Goal: Use online tool/utility: Utilize a website feature to perform a specific function

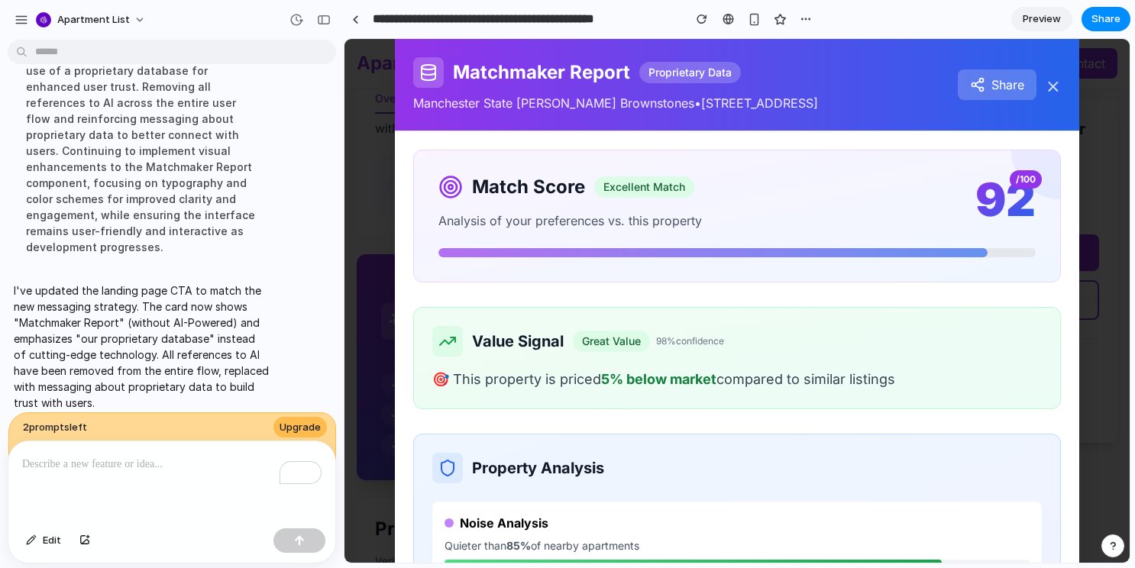
scroll to position [780, 0]
click at [354, 22] on div at bounding box center [355, 19] width 7 height 8
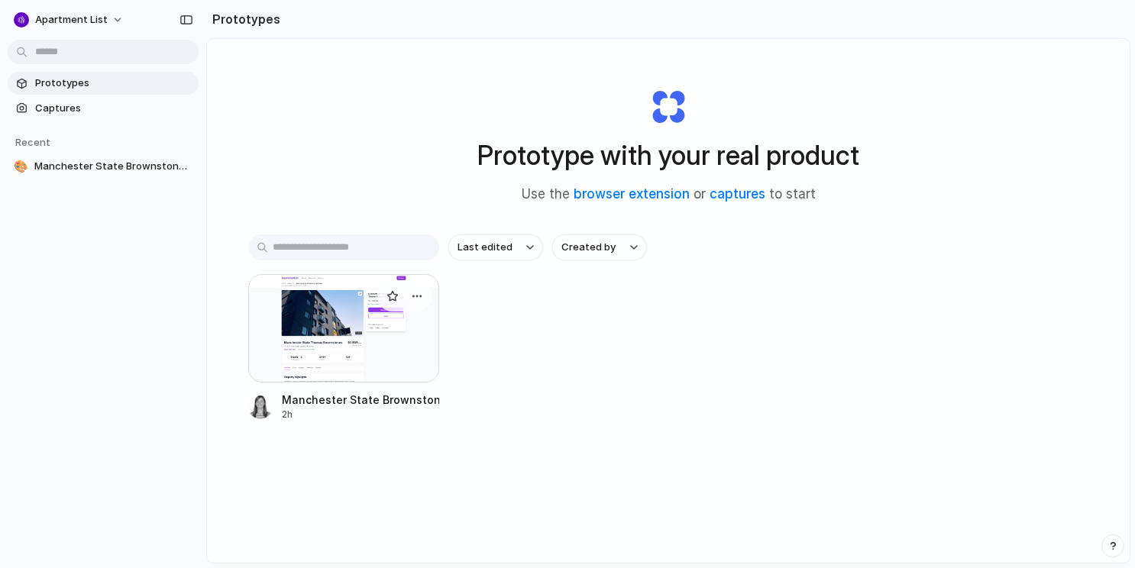
click at [355, 345] on div at bounding box center [343, 328] width 191 height 108
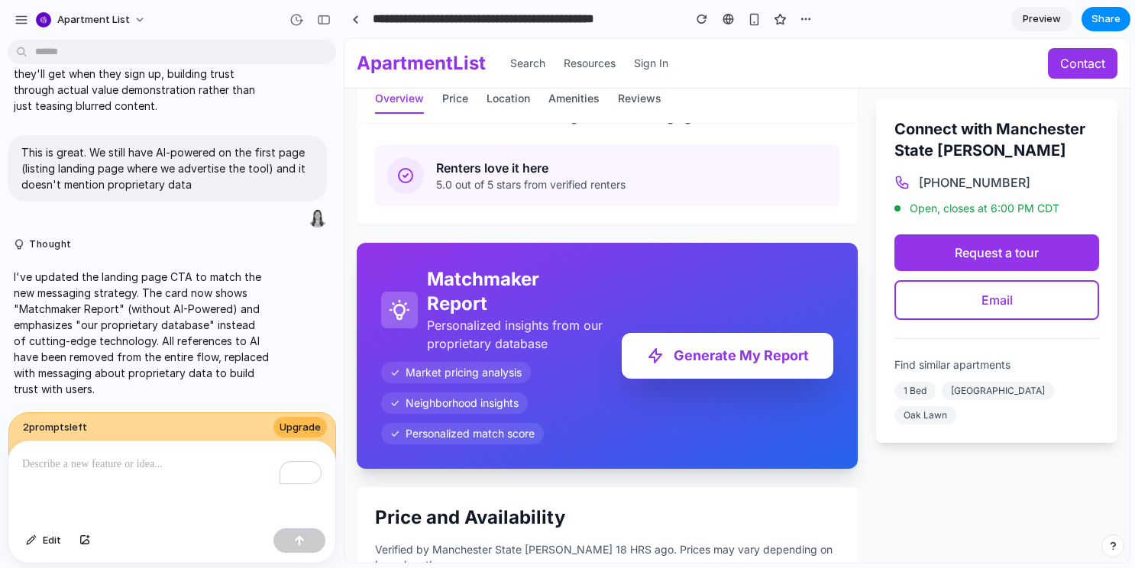
scroll to position [803, 0]
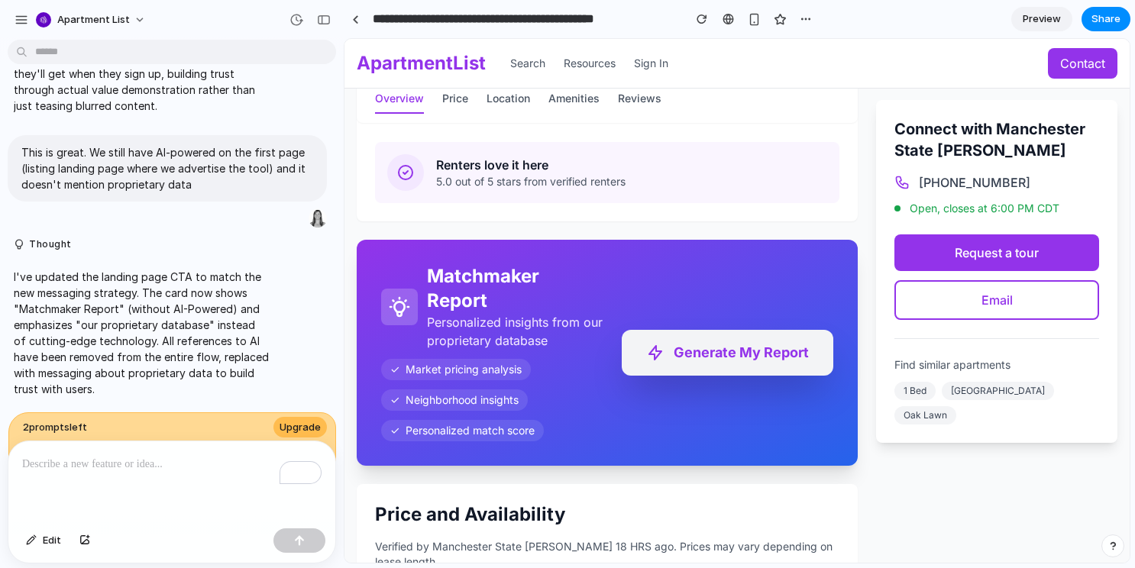
click at [746, 358] on button "Generate My Report" at bounding box center [728, 353] width 212 height 46
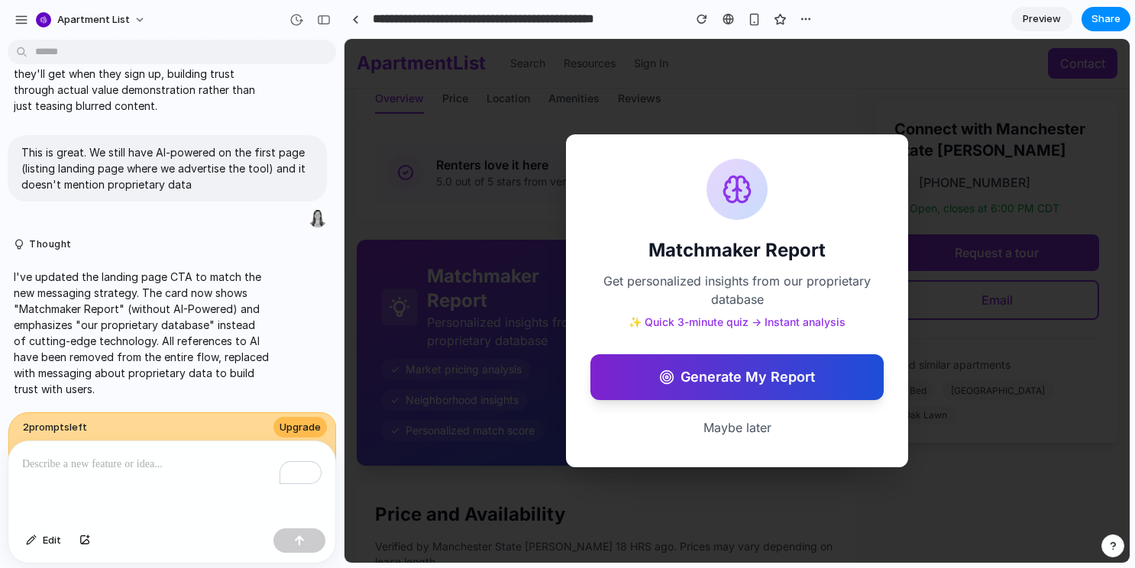
click at [738, 387] on button "Generate My Report" at bounding box center [737, 377] width 293 height 46
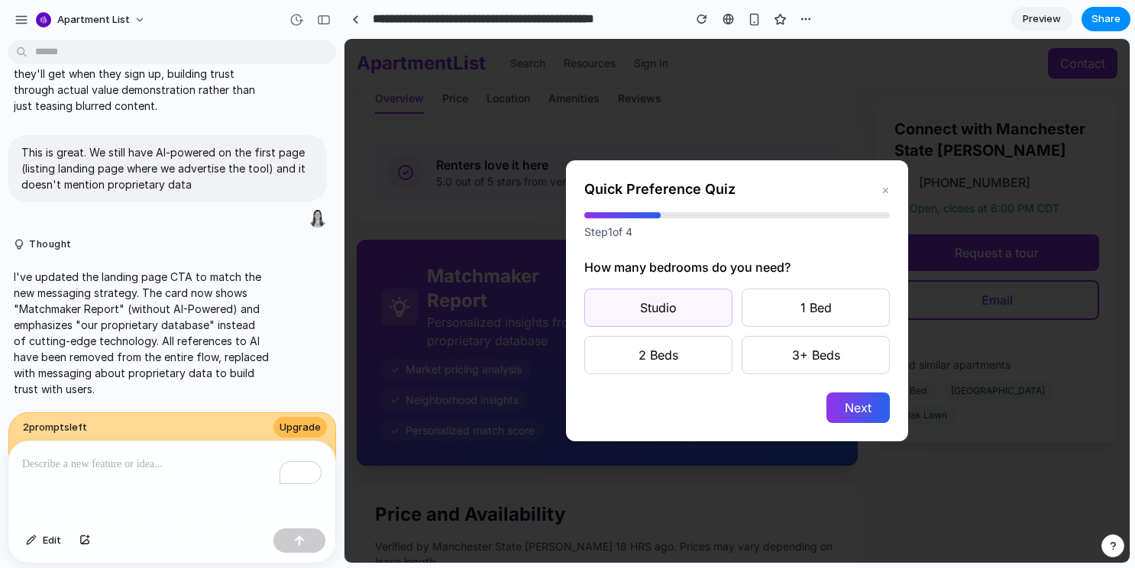
click at [688, 321] on button "Studio" at bounding box center [658, 308] width 148 height 38
click at [846, 403] on button "Next" at bounding box center [858, 408] width 63 height 31
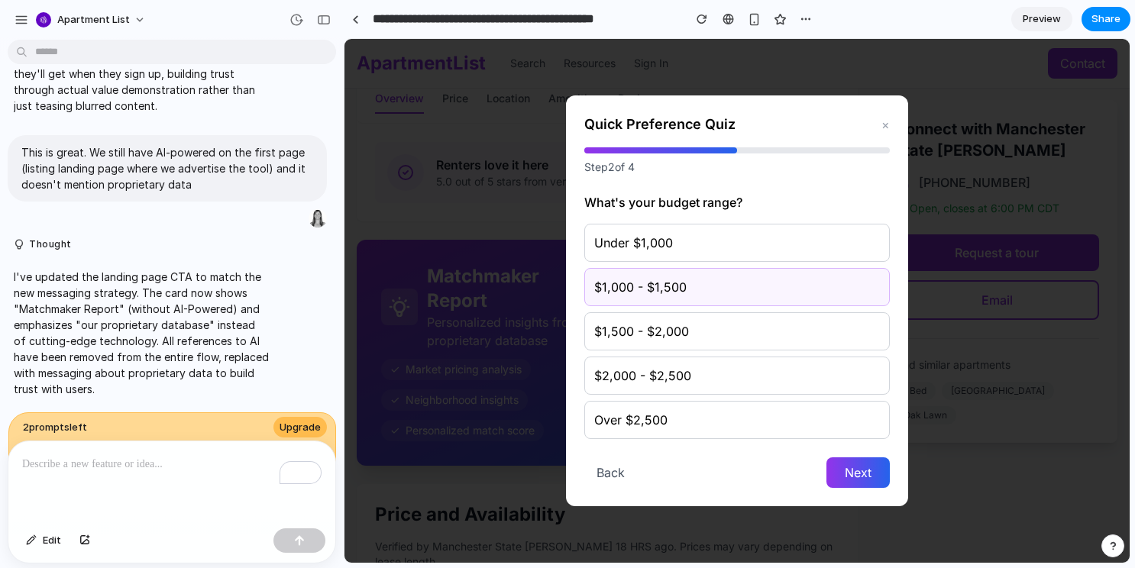
click at [728, 290] on button "$1,000 - $1,500" at bounding box center [737, 287] width 306 height 38
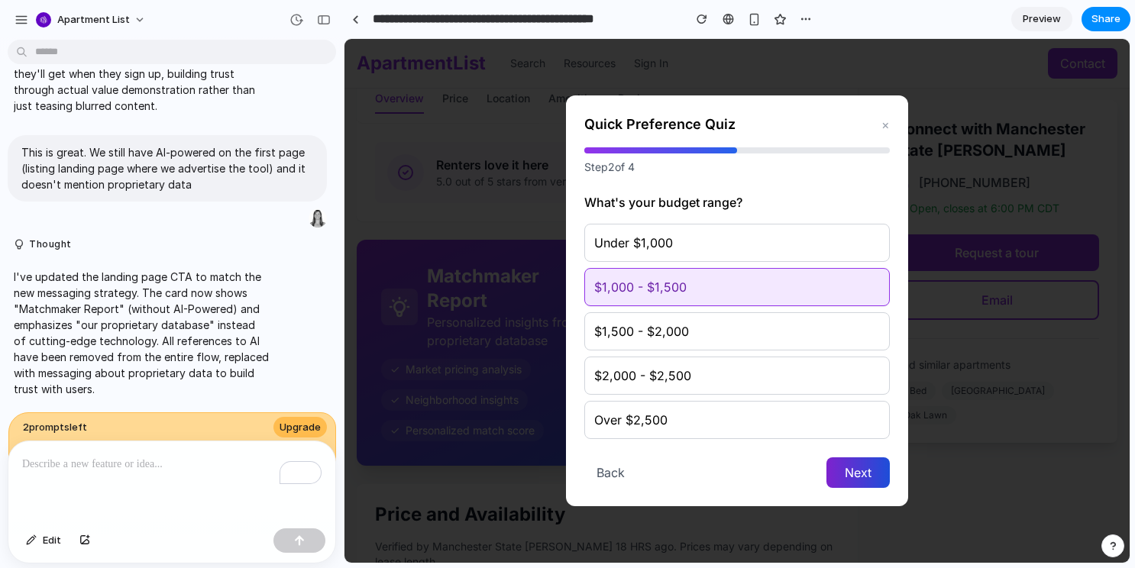
click at [837, 467] on button "Next" at bounding box center [858, 473] width 63 height 31
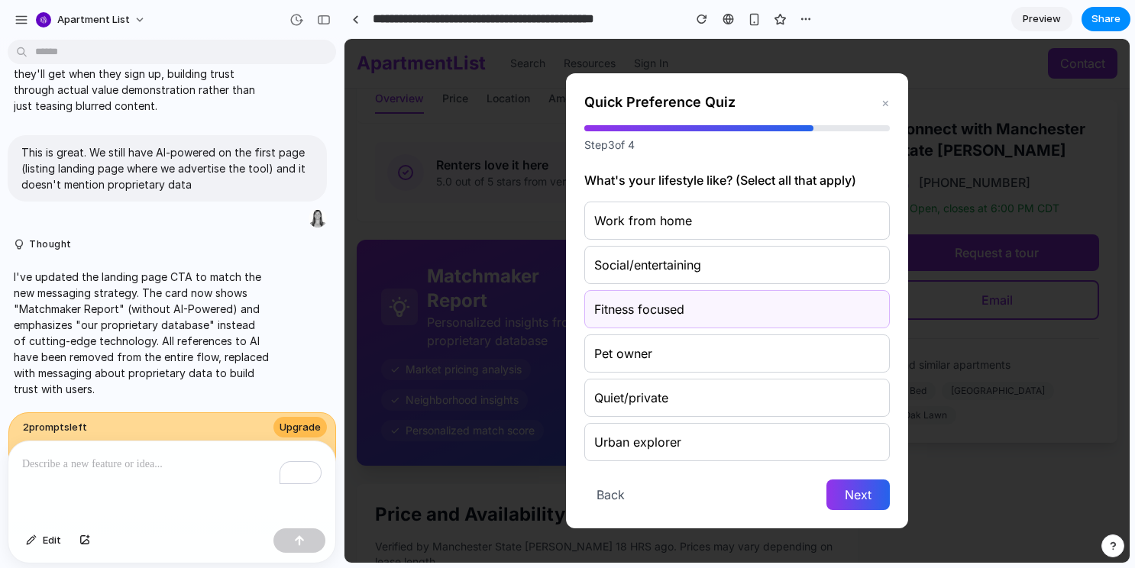
click at [770, 309] on button "Fitness focused" at bounding box center [737, 309] width 306 height 38
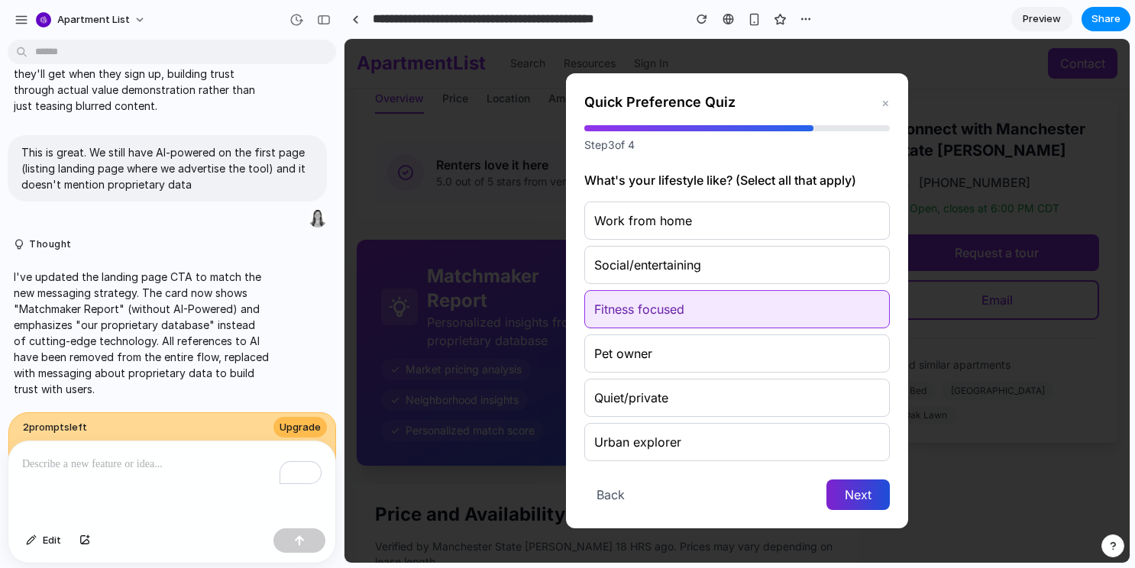
click at [865, 496] on button "Next" at bounding box center [858, 495] width 63 height 31
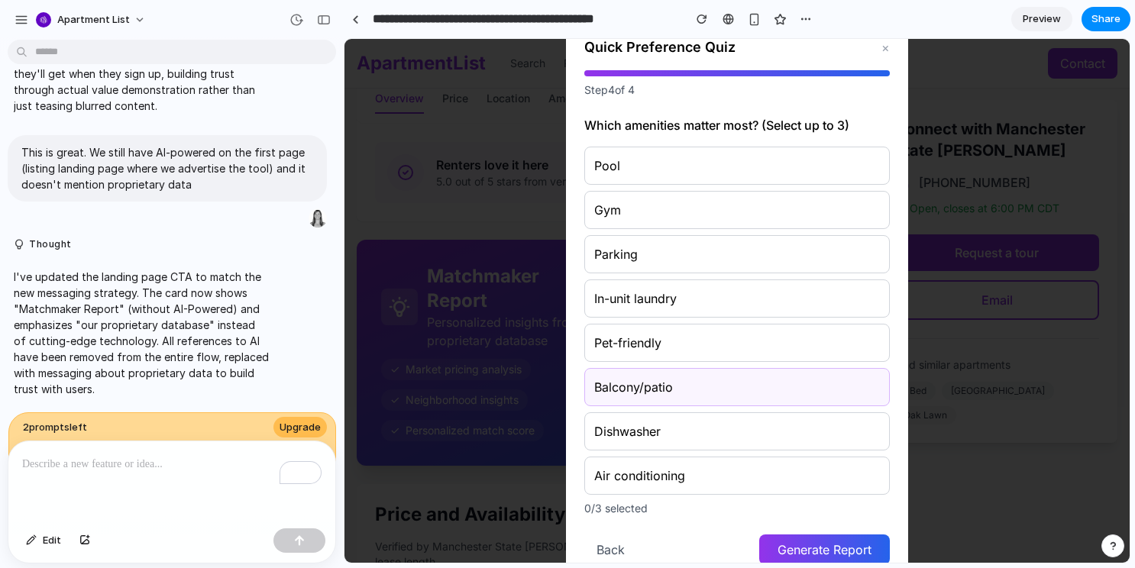
click at [824, 399] on button "Balcony/patio" at bounding box center [737, 387] width 306 height 38
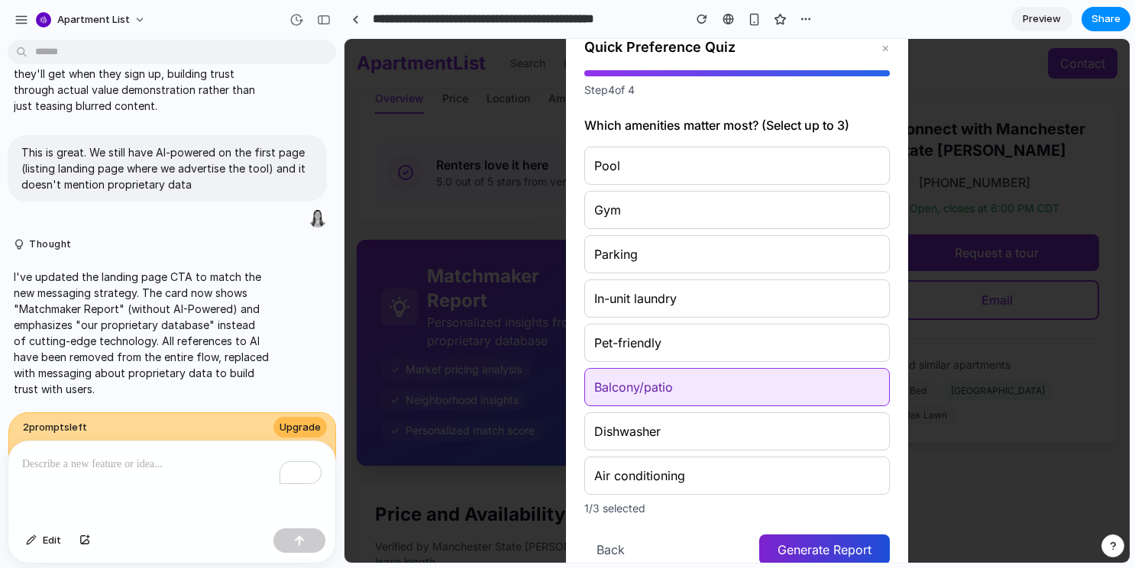
click at [850, 548] on button "Generate Report" at bounding box center [824, 550] width 131 height 31
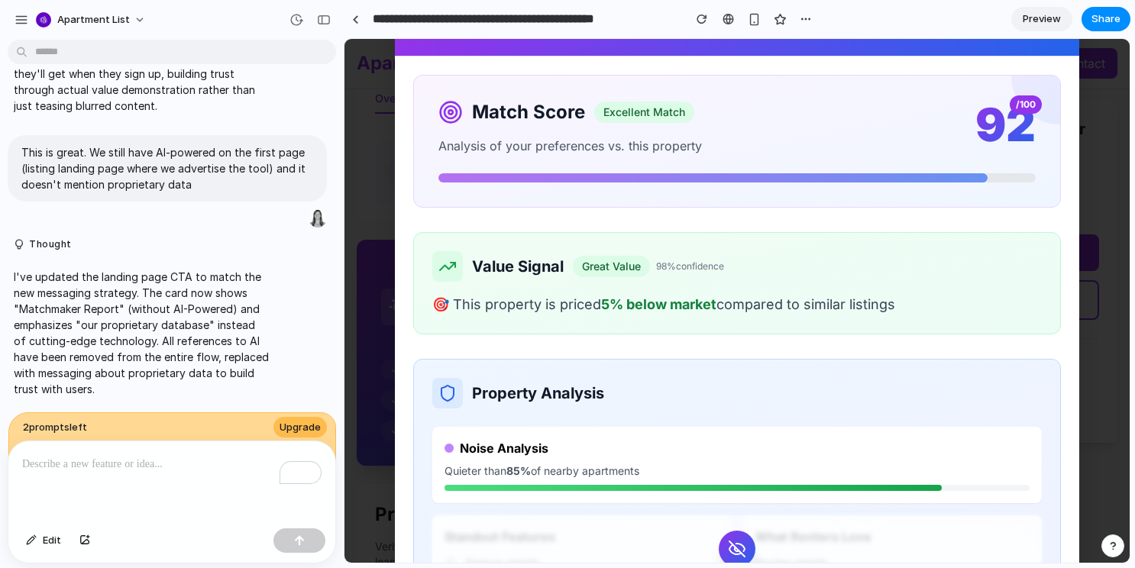
scroll to position [72, 0]
